Goal: Find specific page/section: Find specific page/section

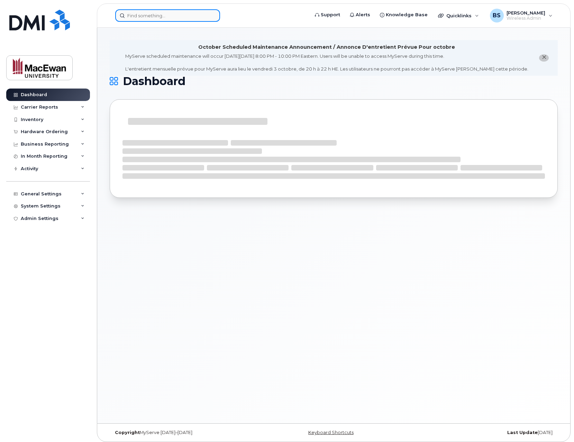
click at [191, 19] on input at bounding box center [167, 15] width 105 height 12
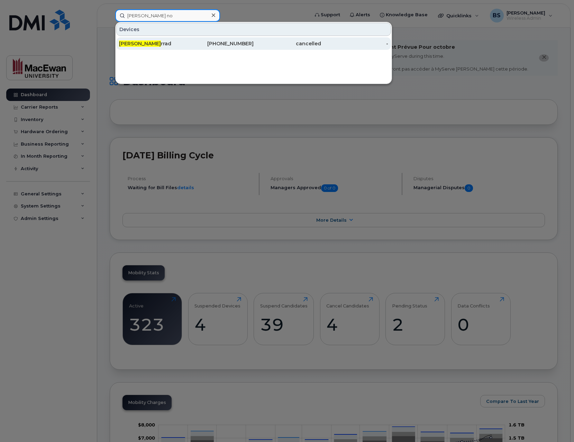
type input "tony no"
click at [171, 45] on div "Tony No rrad" at bounding box center [153, 43] width 68 height 7
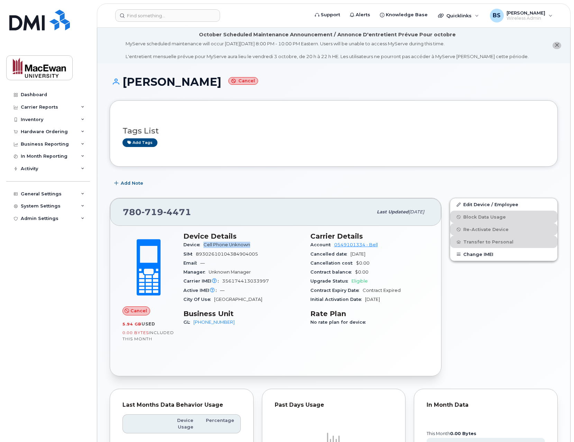
drag, startPoint x: 204, startPoint y: 245, endPoint x: 258, endPoint y: 246, distance: 53.7
click at [258, 246] on div "Device Cell Phone Unknown" at bounding box center [242, 245] width 119 height 9
drag, startPoint x: 350, startPoint y: 254, endPoint x: 383, endPoint y: 254, distance: 32.2
click at [383, 254] on div "Cancelled date [DATE]" at bounding box center [370, 254] width 119 height 9
